Goal: Check status: Check status

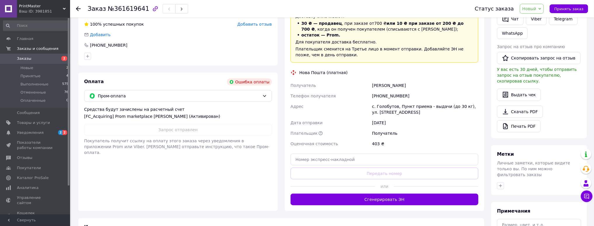
scroll to position [164, 0]
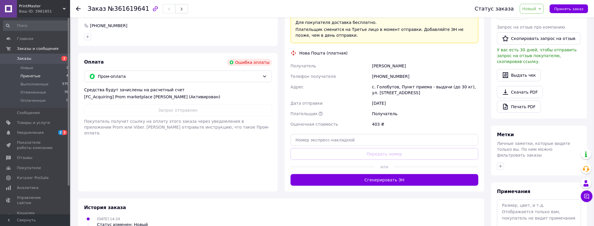
click at [36, 76] on span "Принятые" at bounding box center [30, 76] width 20 height 5
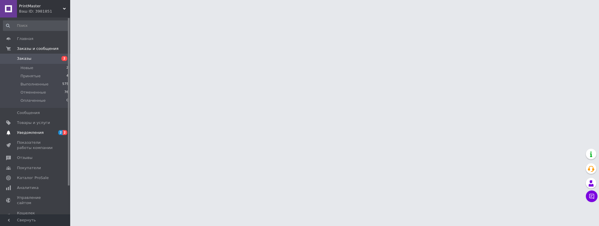
click at [33, 135] on span "Уведомления" at bounding box center [30, 132] width 27 height 5
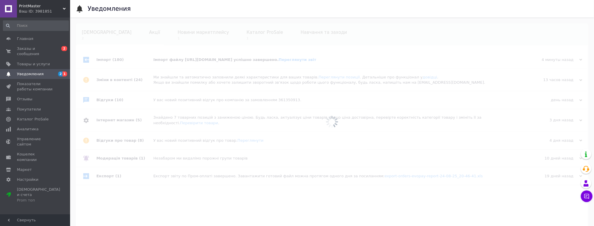
click at [170, 32] on div at bounding box center [332, 122] width 524 height 209
click at [37, 53] on link "Заказы и сообщения 0 2" at bounding box center [36, 51] width 72 height 15
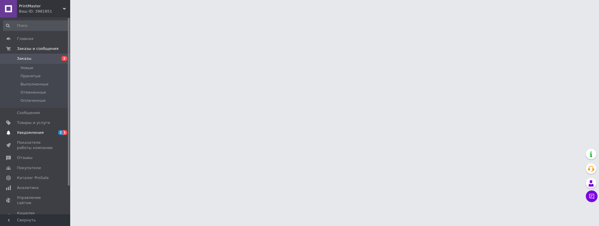
click at [45, 135] on span "Уведомления" at bounding box center [35, 132] width 37 height 5
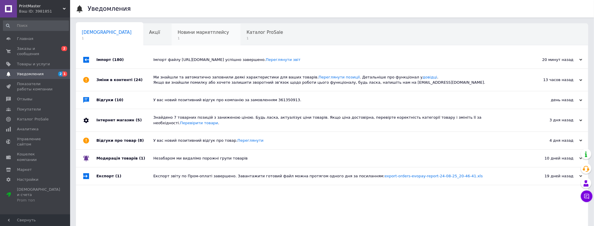
click at [186, 30] on span "Новини маркетплейсу" at bounding box center [203, 32] width 51 height 5
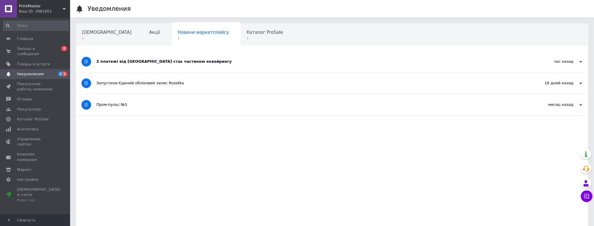
click at [145, 62] on div "2 платежі від Rozetka стає частиною еквайрингу" at bounding box center [310, 61] width 428 height 5
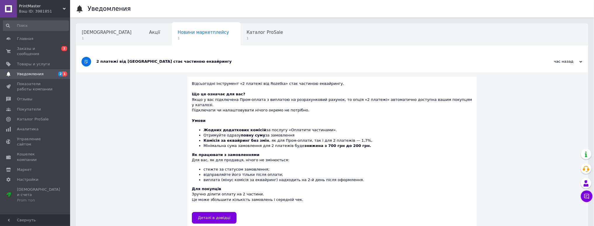
click at [444, 178] on li "виплата (мінус комісія за еквайринг) надходить на 2-й день після оформлення." at bounding box center [338, 180] width 269 height 5
click at [49, 49] on span "Заказы и сообщения" at bounding box center [35, 51] width 37 height 11
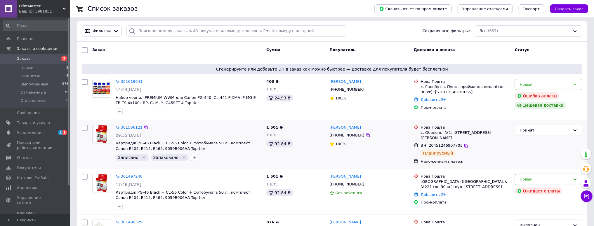
scroll to position [70, 0]
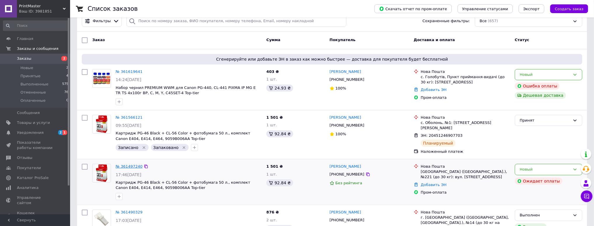
click at [130, 165] on link "№ 361497240" at bounding box center [129, 167] width 27 height 4
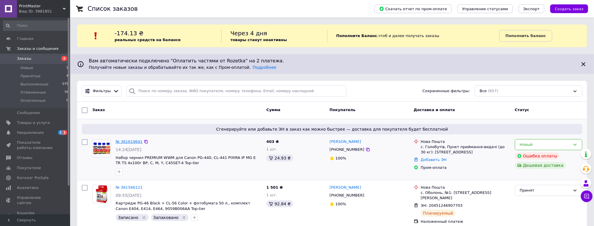
click at [124, 141] on link "№ 361619641" at bounding box center [129, 142] width 27 height 4
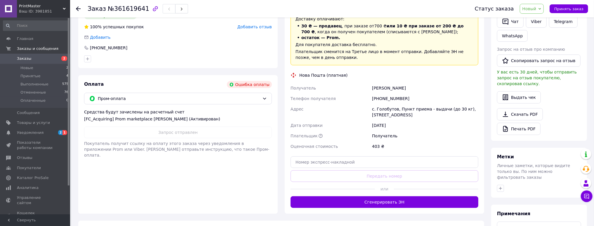
scroll to position [117, 0]
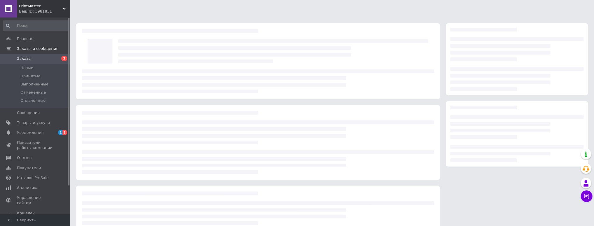
scroll to position [41, 0]
